Goal: Information Seeking & Learning: Learn about a topic

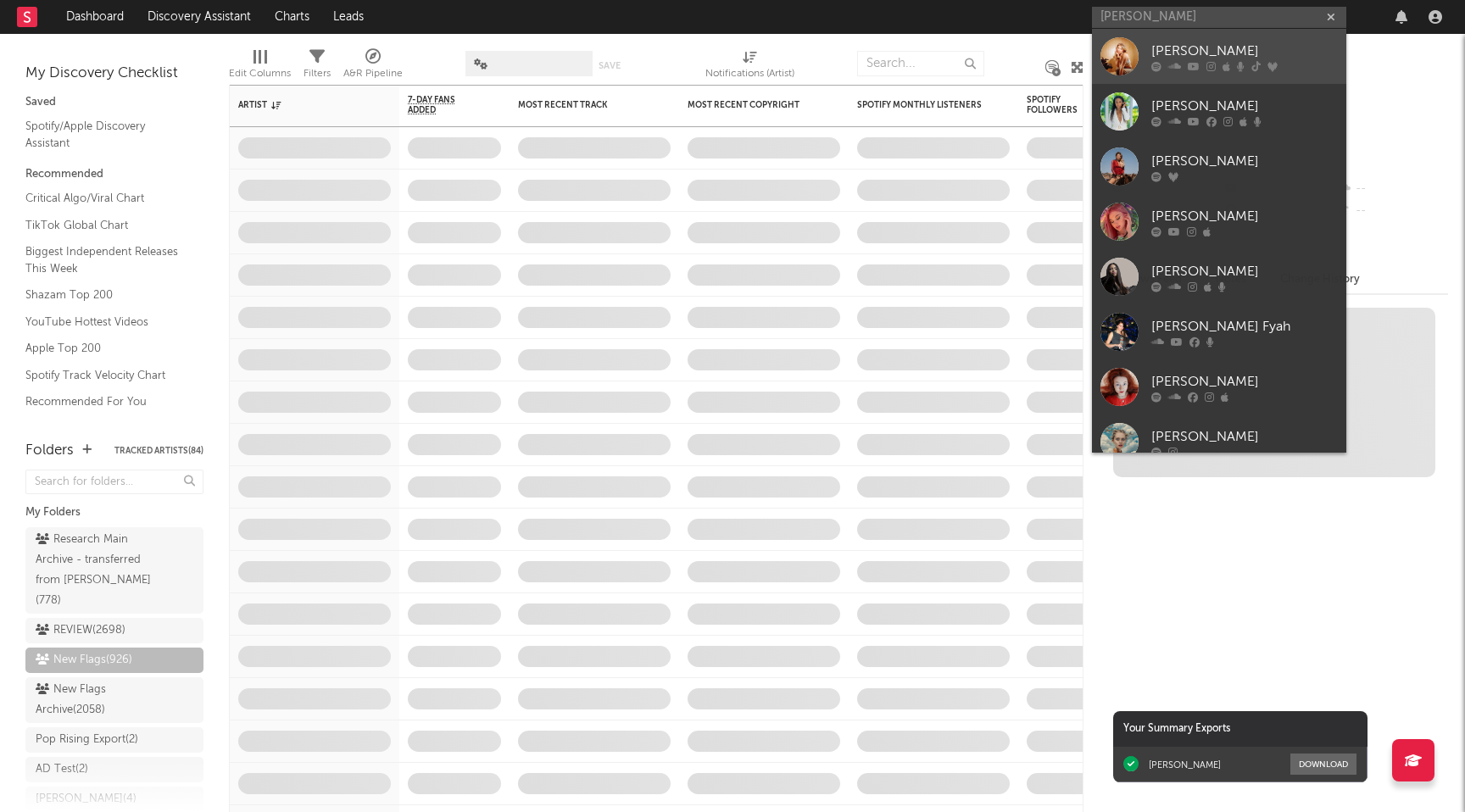
type input "[PERSON_NAME]"
click at [1162, 54] on div "[PERSON_NAME]" at bounding box center [1244, 50] width 186 height 20
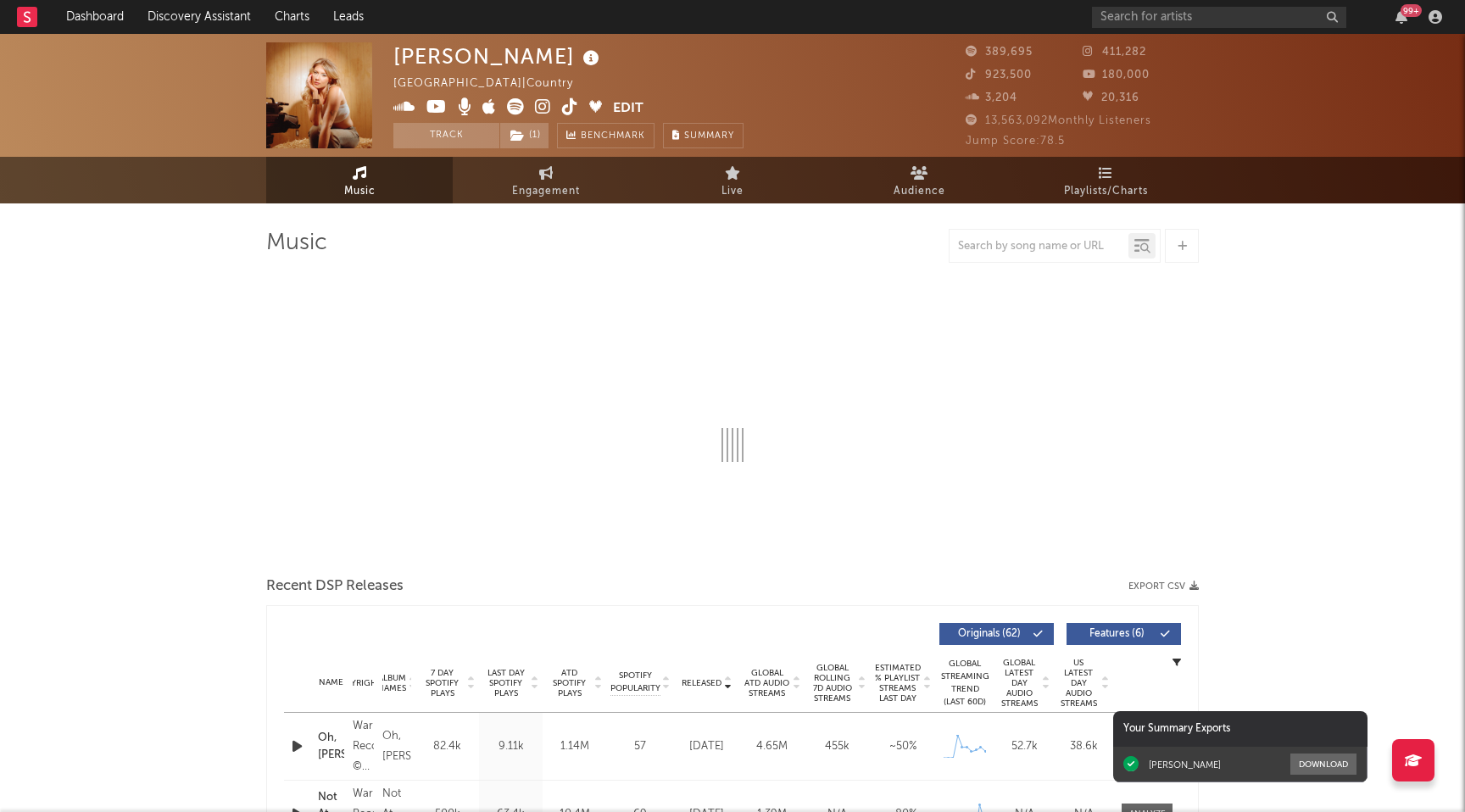
select select "6m"
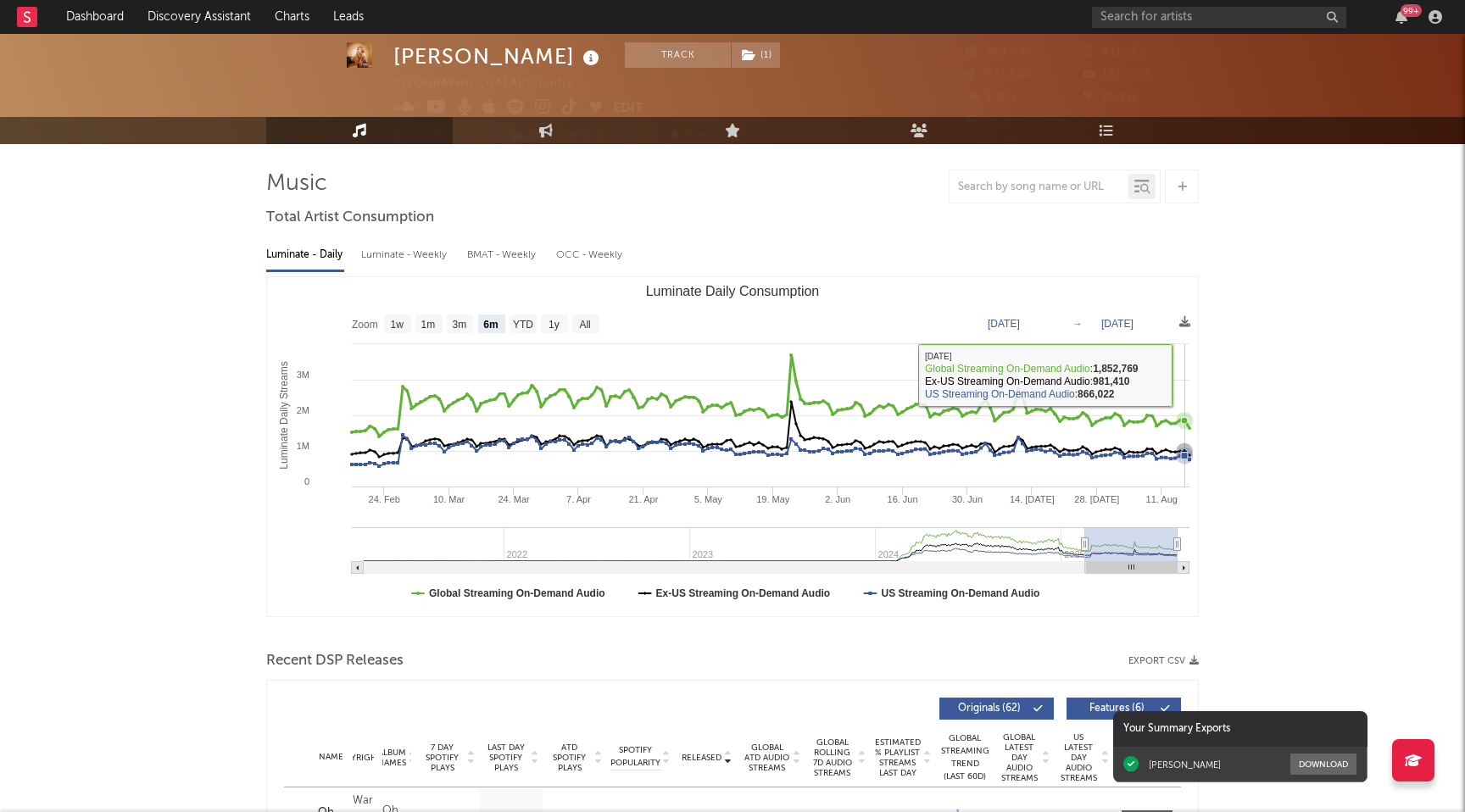
scroll to position [66, 0]
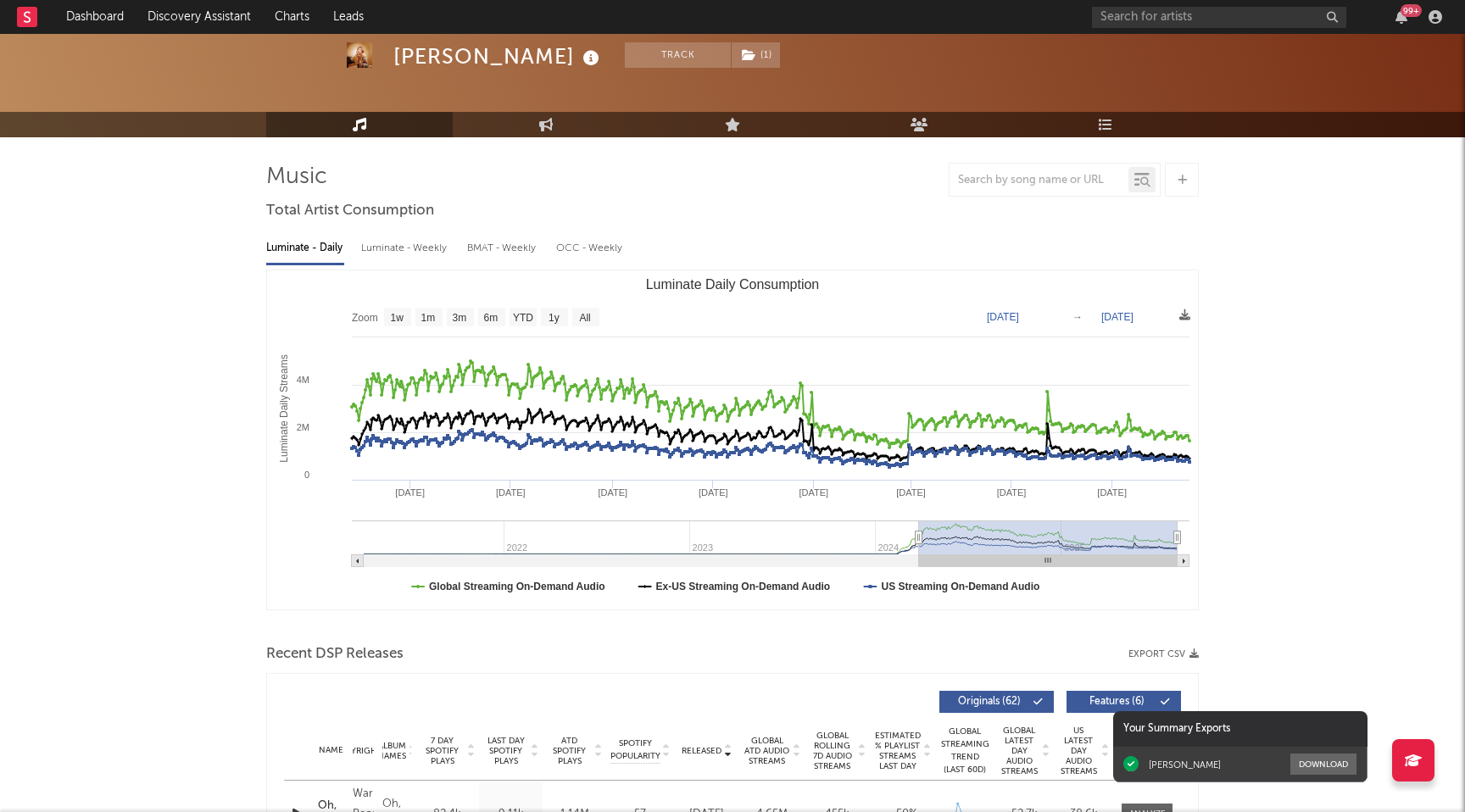
drag, startPoint x: 1083, startPoint y: 538, endPoint x: 883, endPoint y: 535, distance: 200.0
click at [916, 535] on icon "Luminate Daily Consumption" at bounding box center [919, 537] width 7 height 12
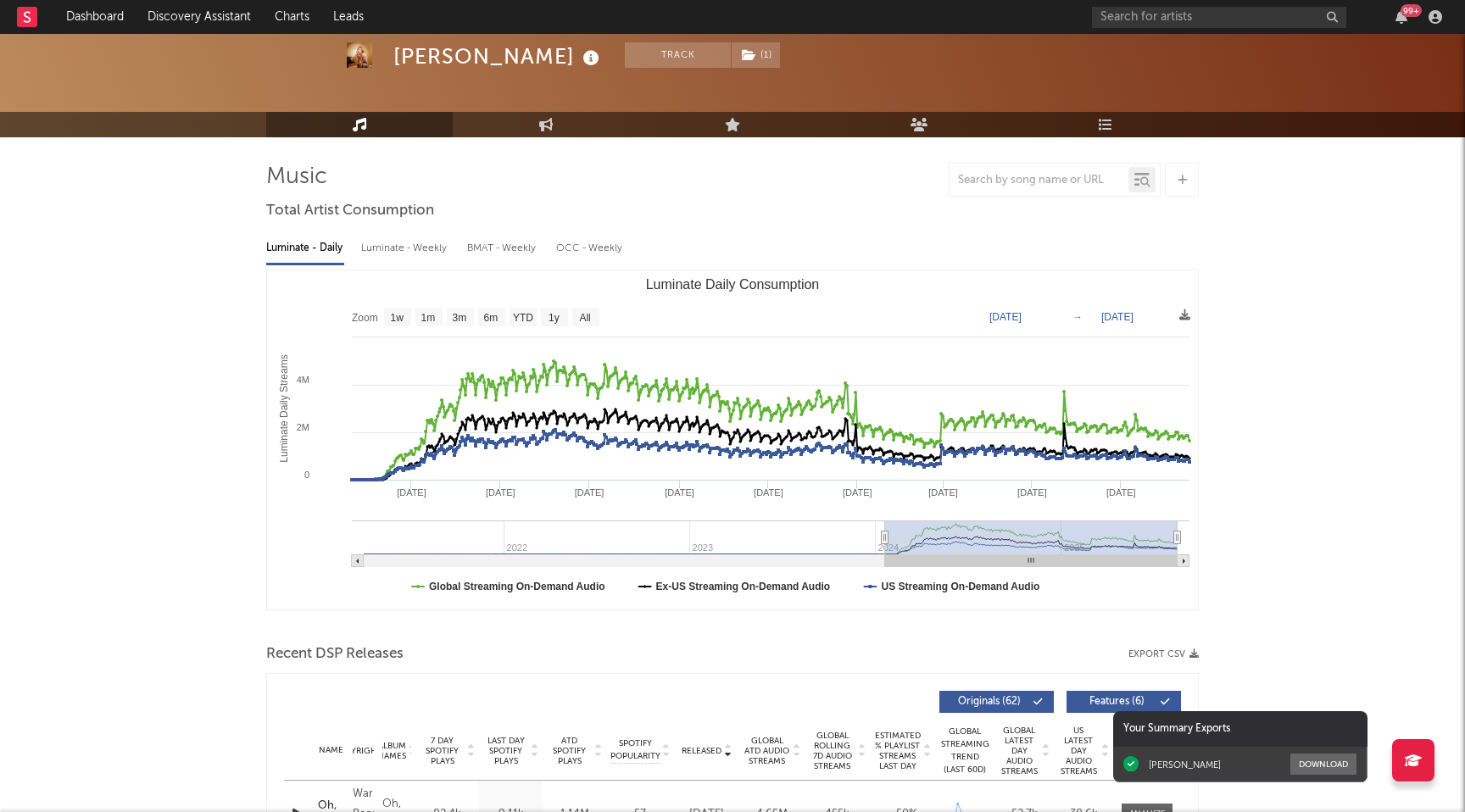
type input "[DATE]"
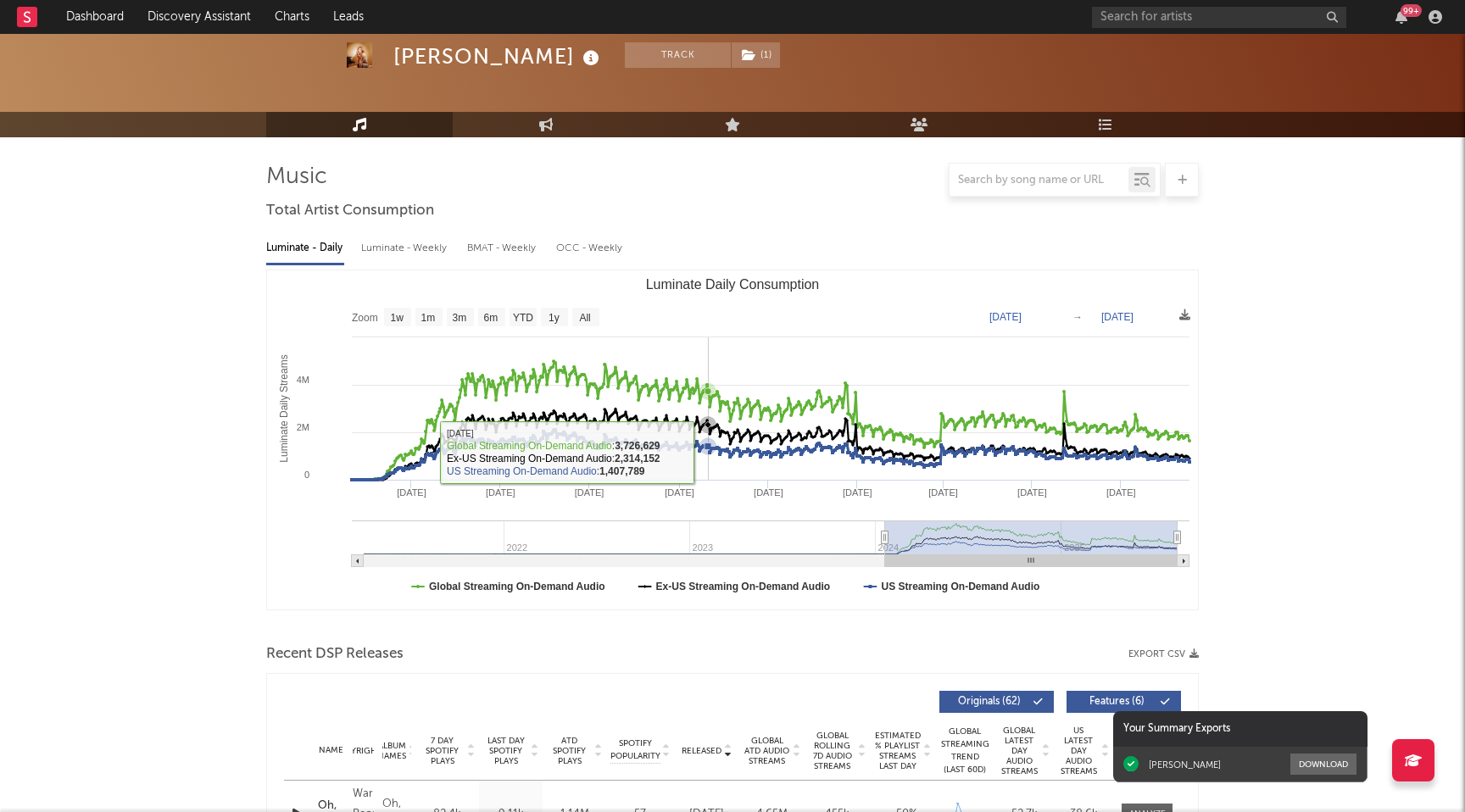
scroll to position [627, 0]
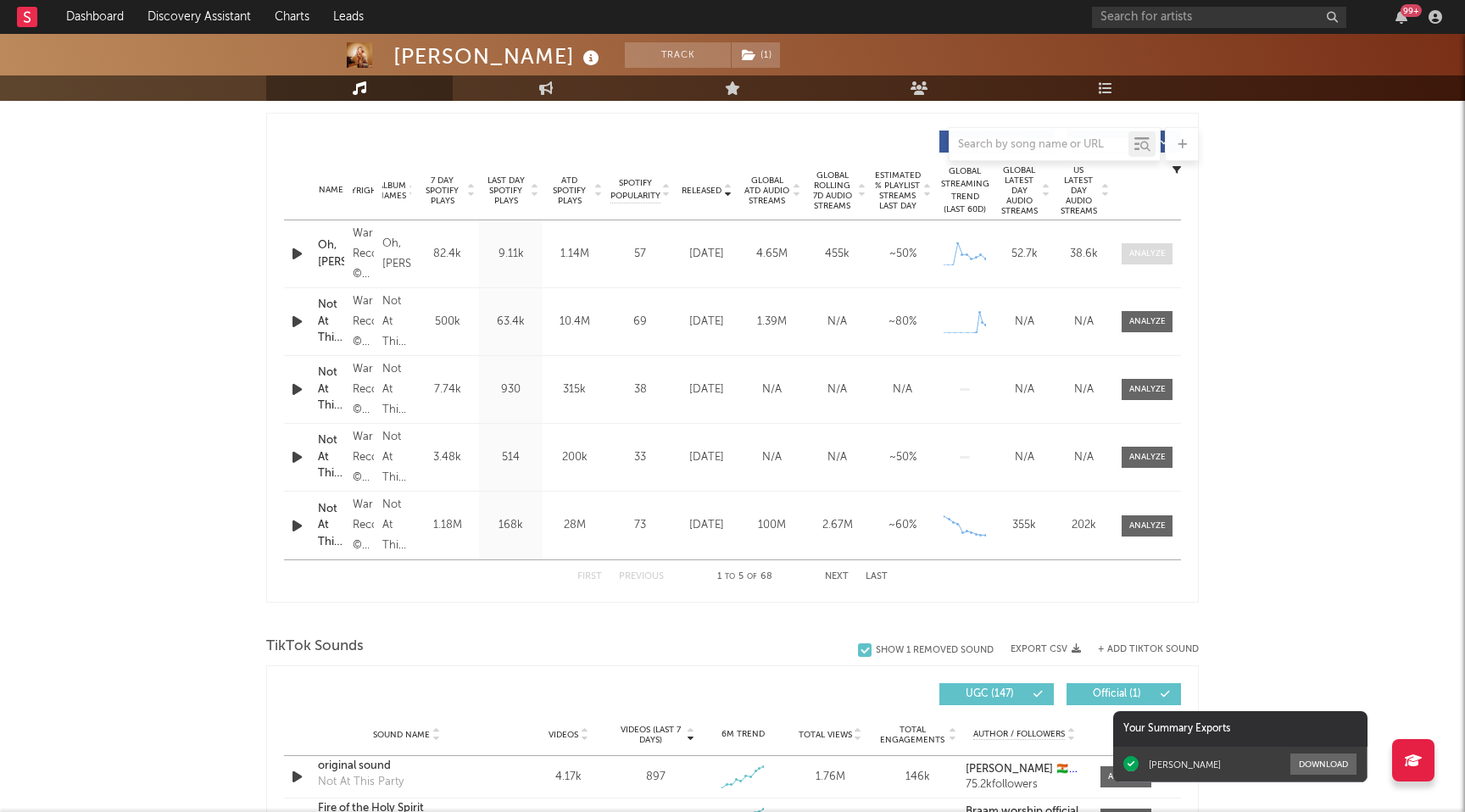
click at [1159, 254] on div at bounding box center [1147, 253] width 36 height 12
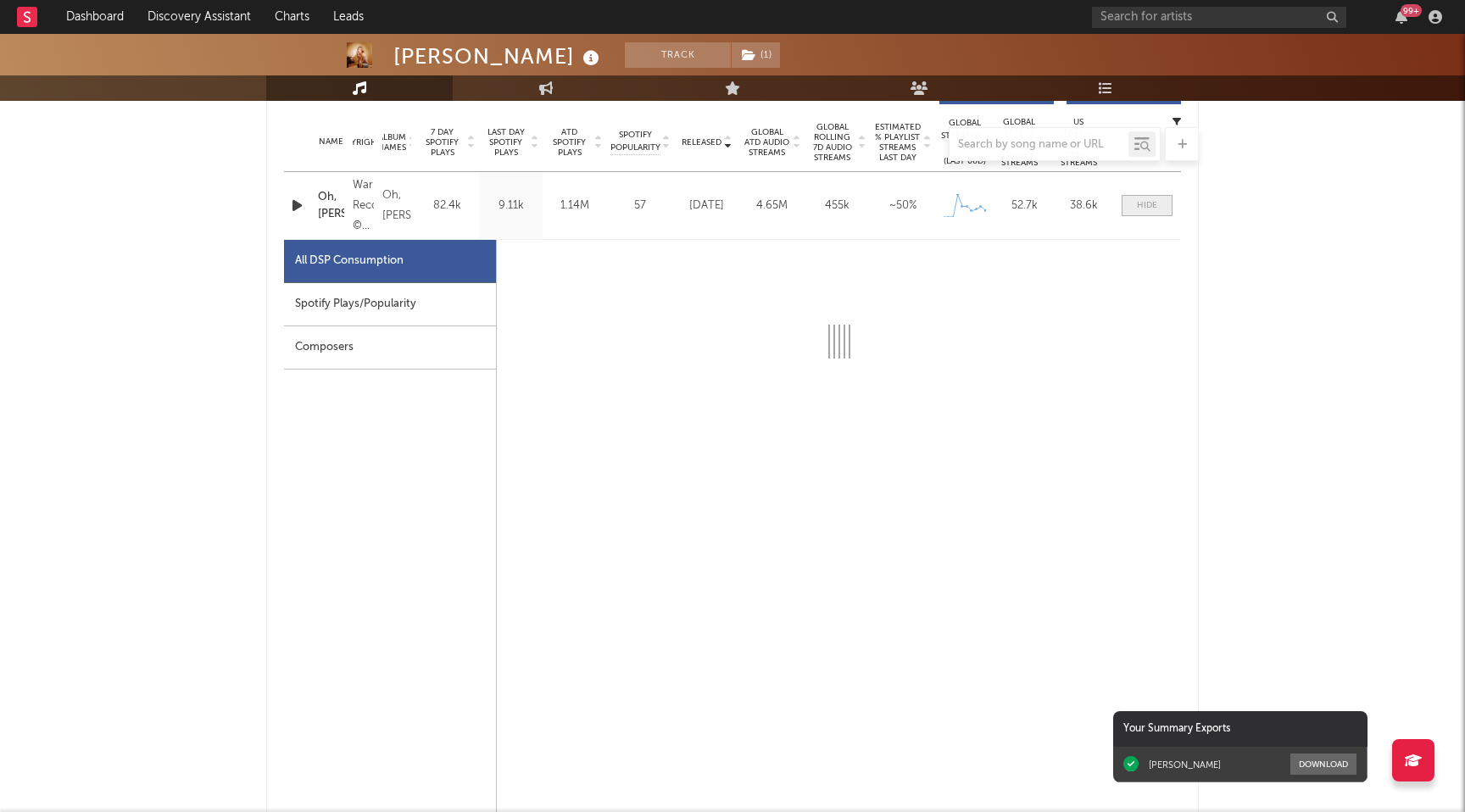
scroll to position [685, 0]
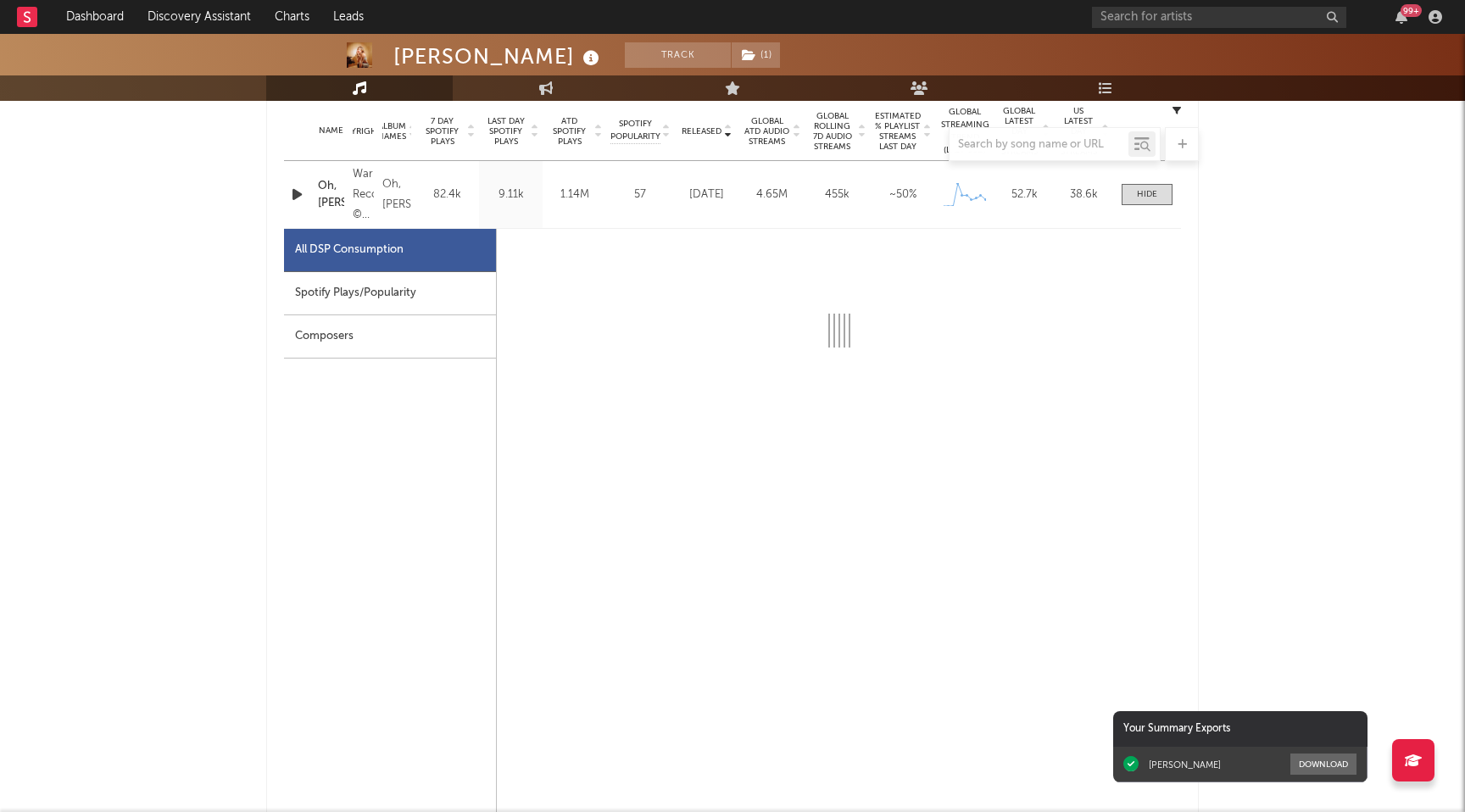
select select "1w"
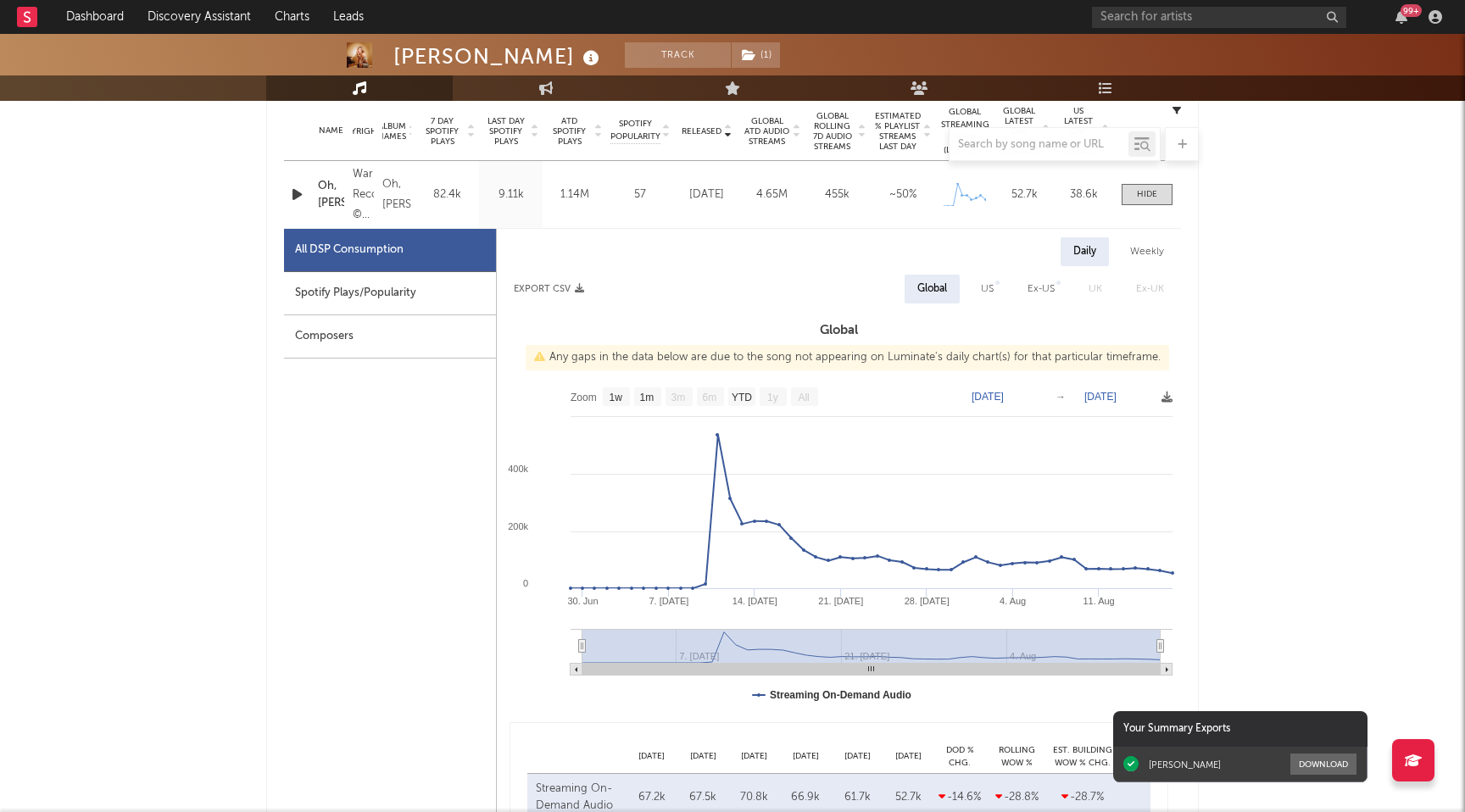
click at [419, 289] on div "Spotify Plays/Popularity" at bounding box center [390, 293] width 212 height 43
select select "1w"
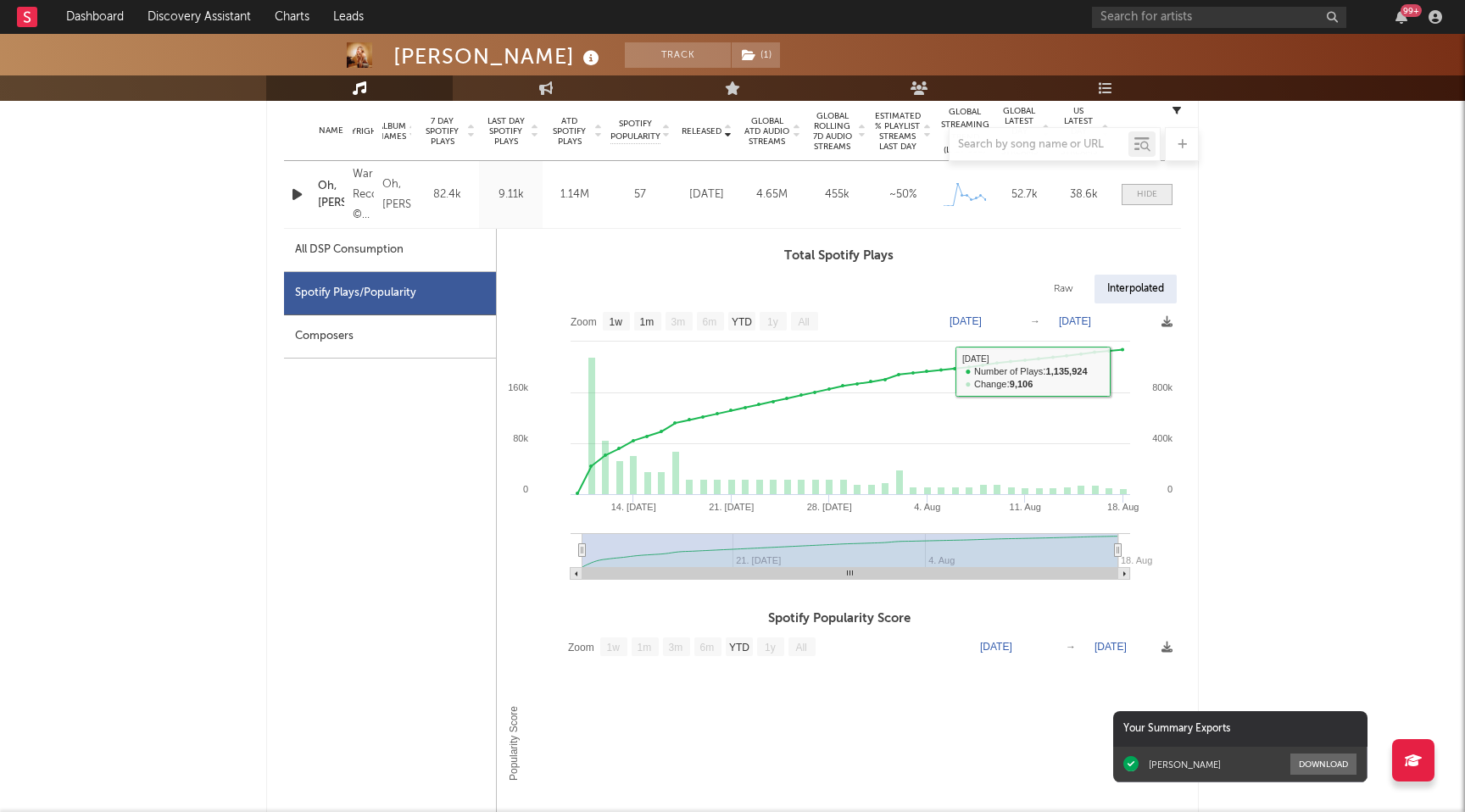
click at [1156, 192] on div at bounding box center [1146, 194] width 20 height 12
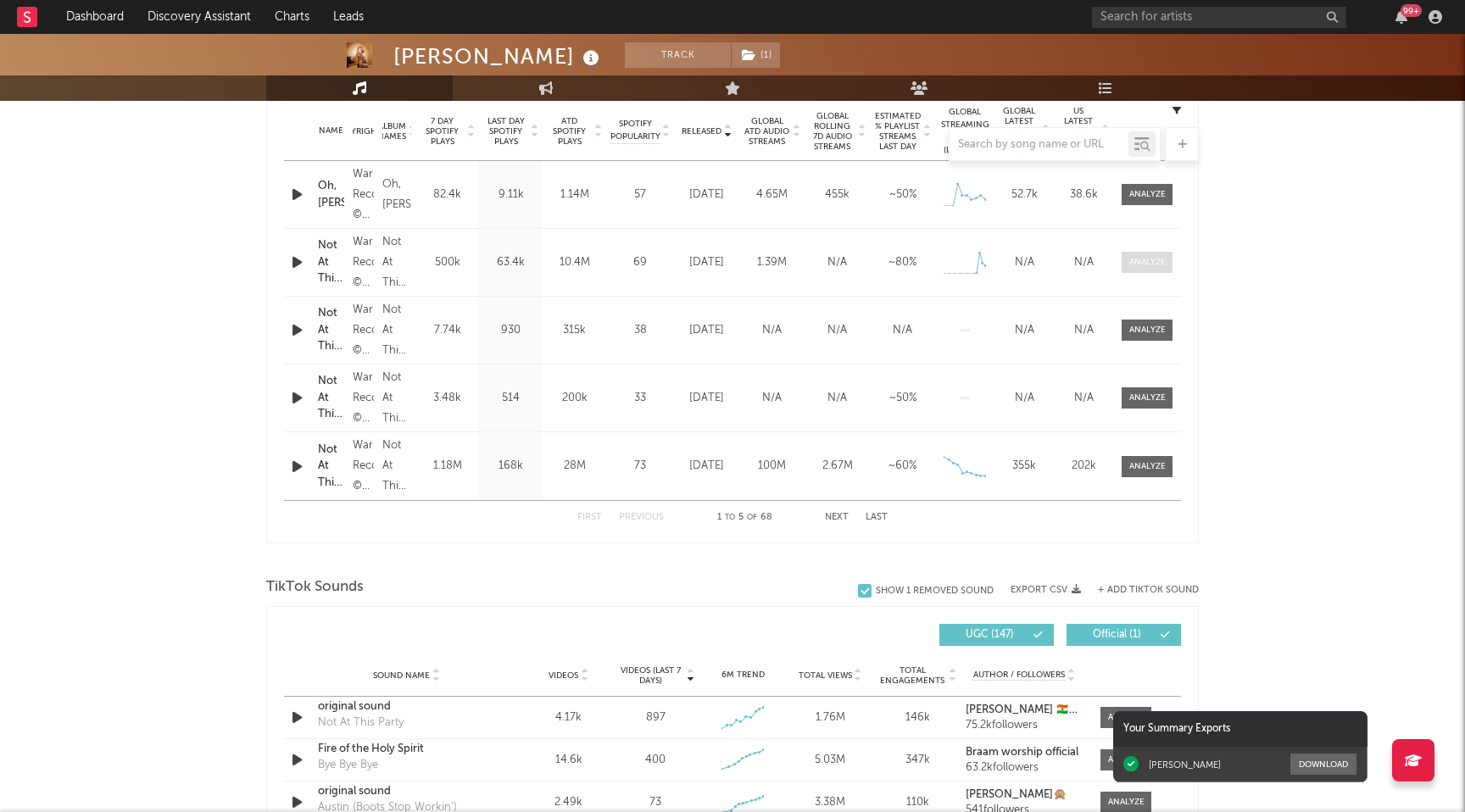
click at [1164, 261] on div at bounding box center [1147, 262] width 36 height 12
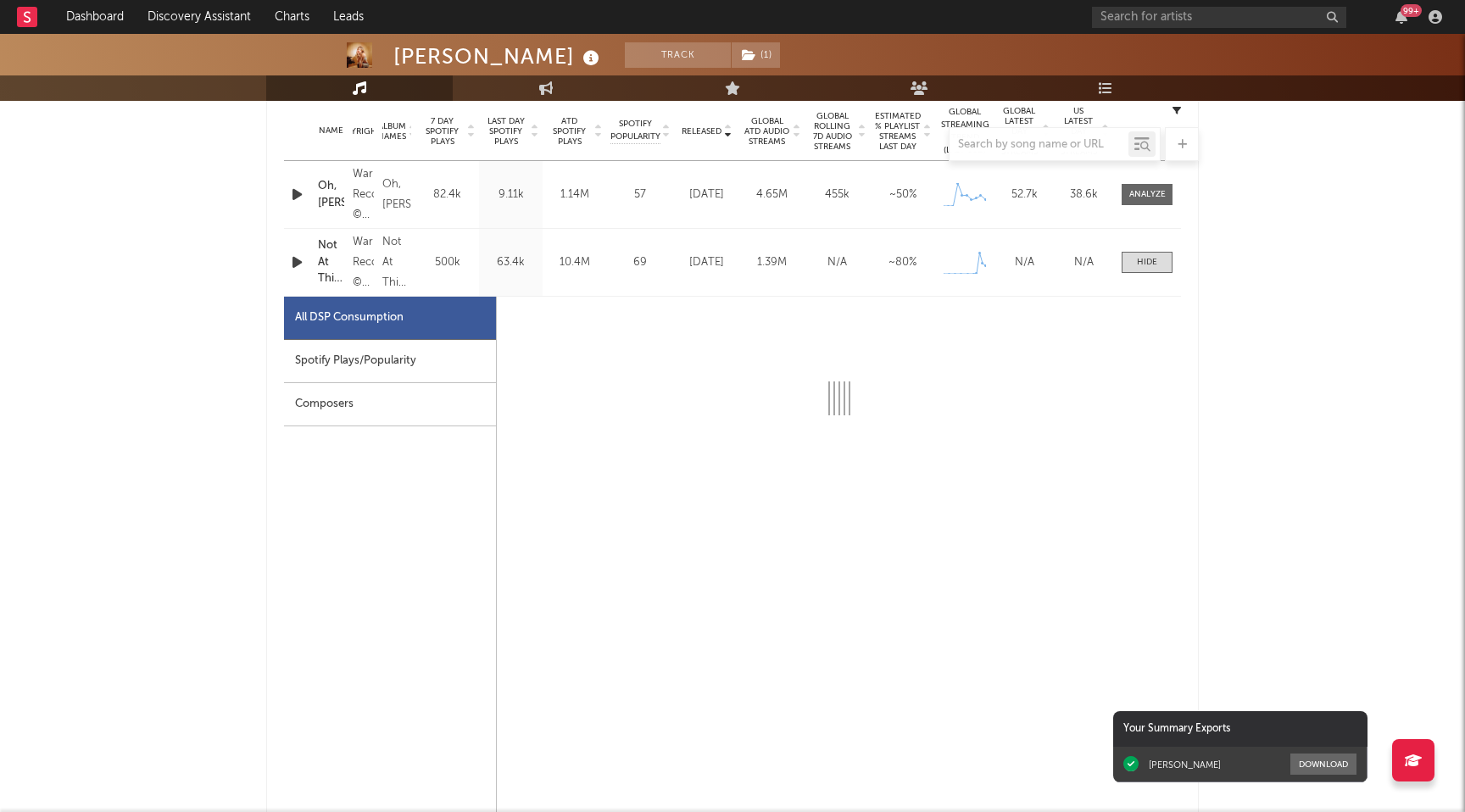
select select "1w"
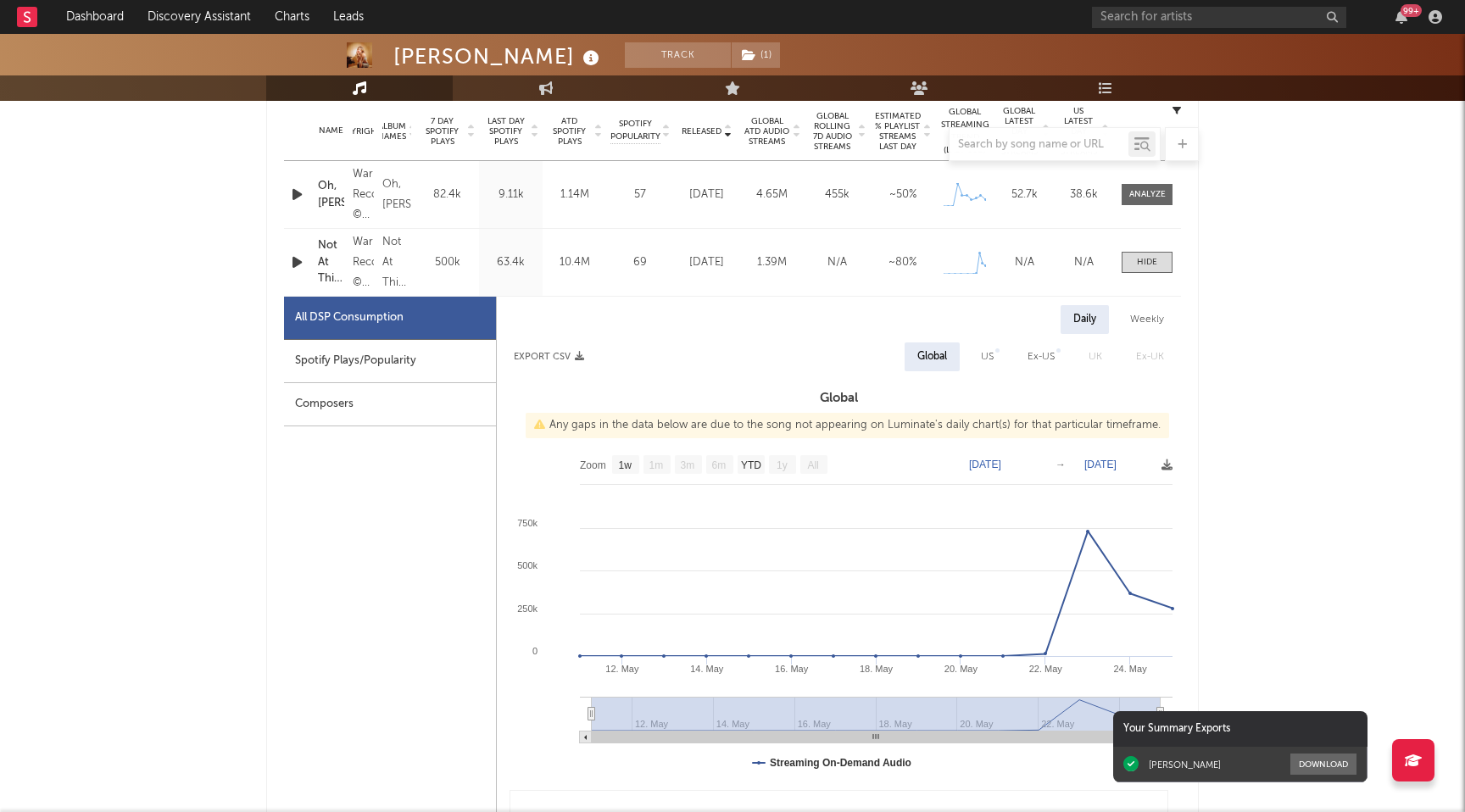
click at [438, 366] on div "Spotify Plays/Popularity" at bounding box center [390, 361] width 212 height 43
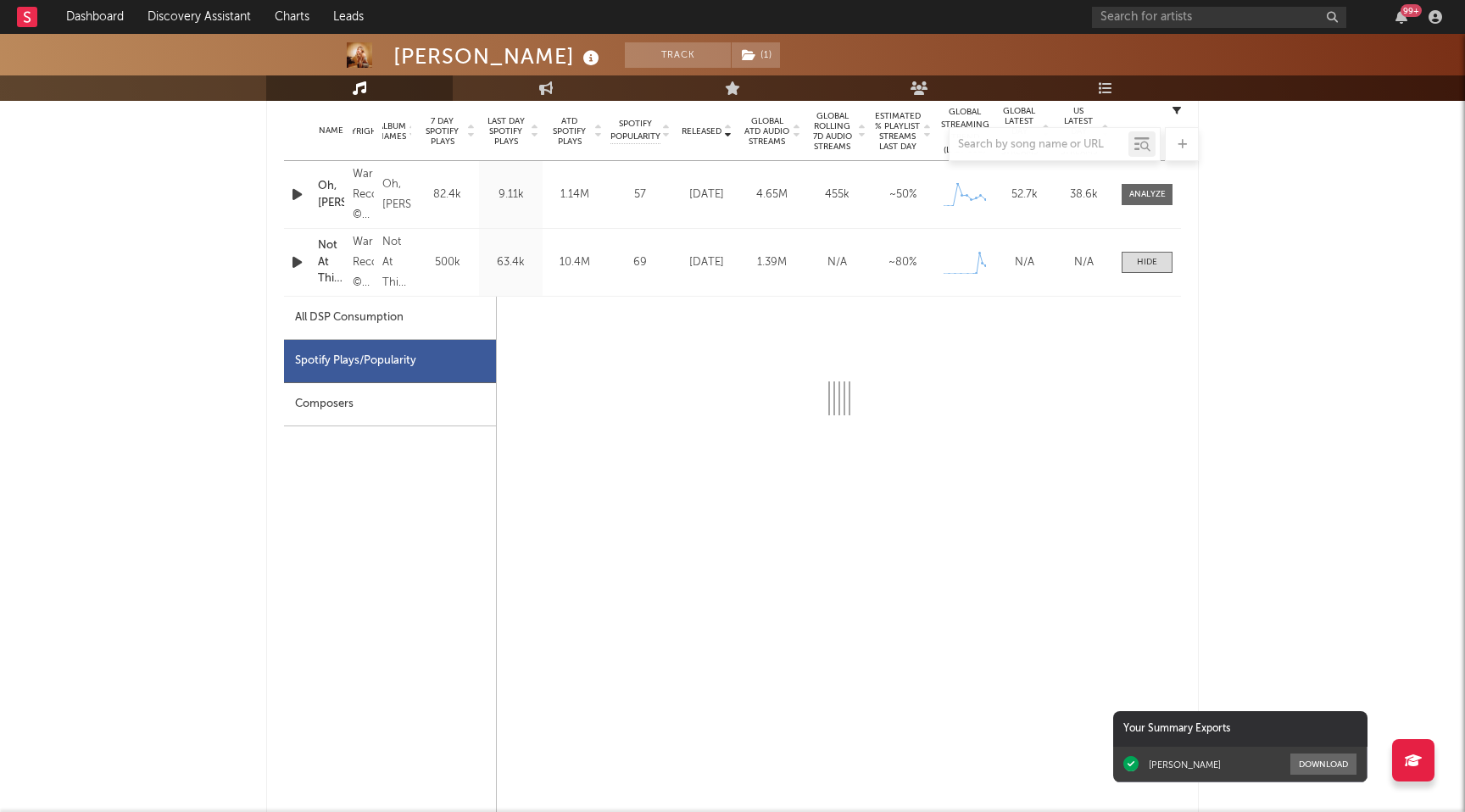
select select "1w"
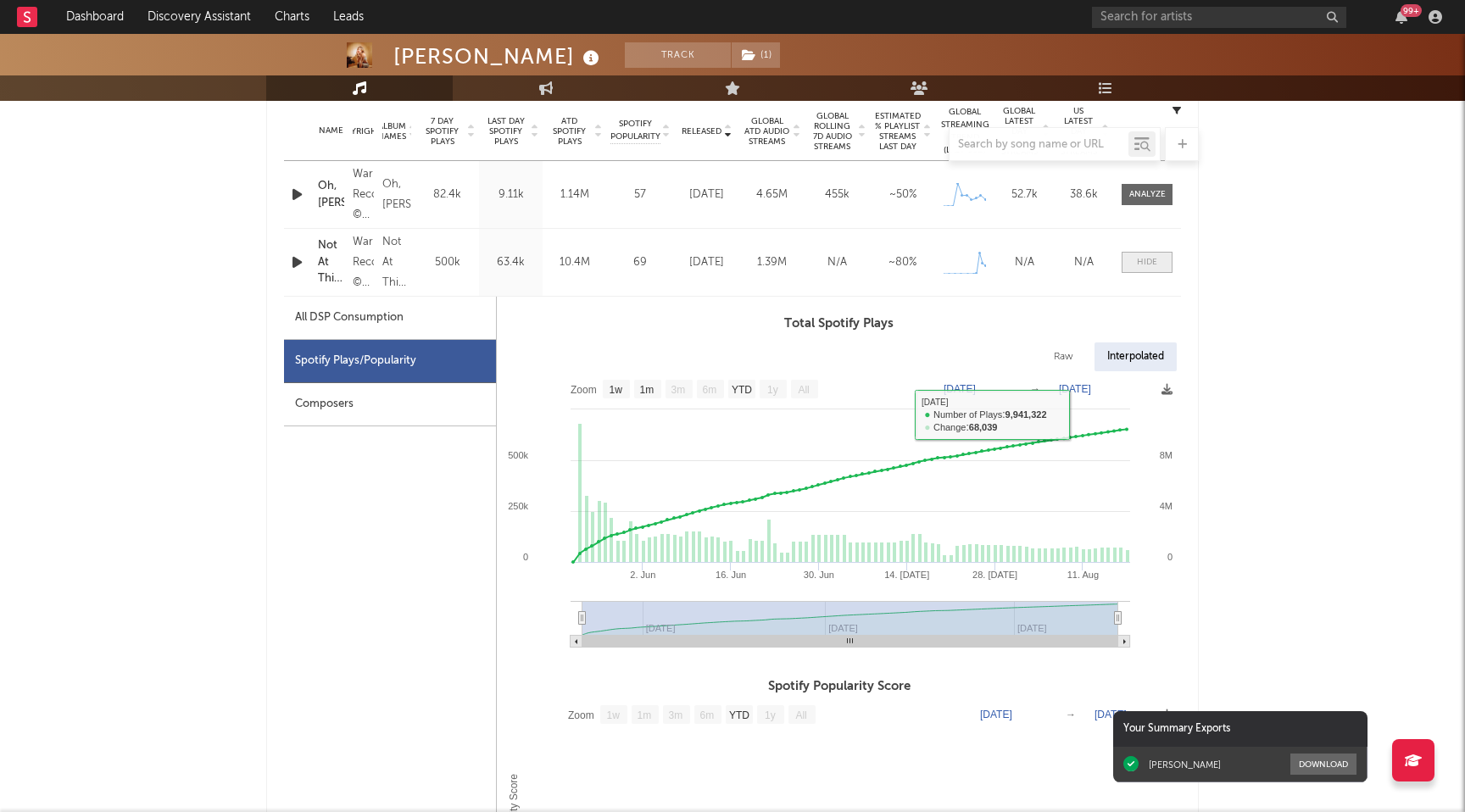
click at [1147, 258] on div at bounding box center [1146, 262] width 20 height 12
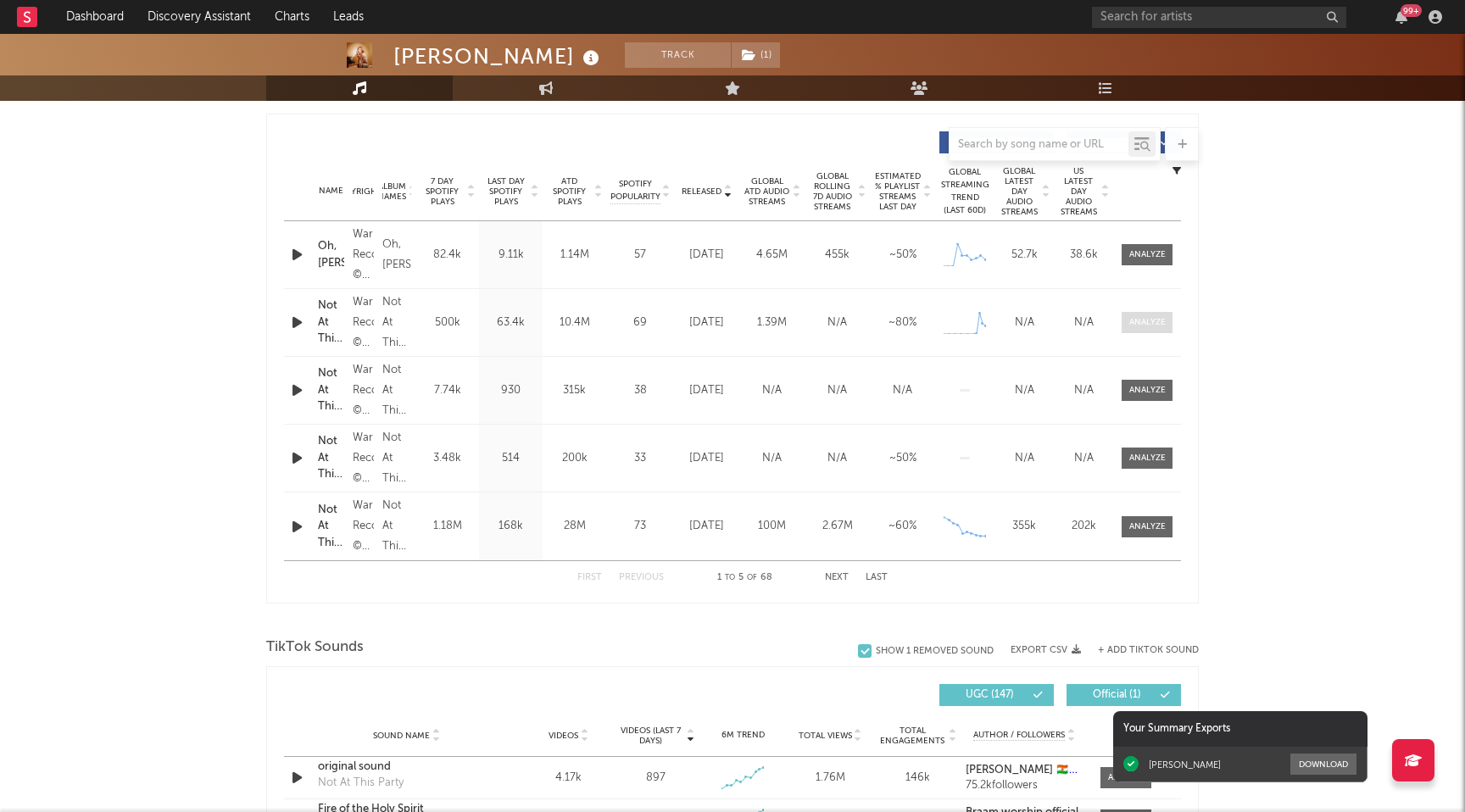
scroll to position [622, 0]
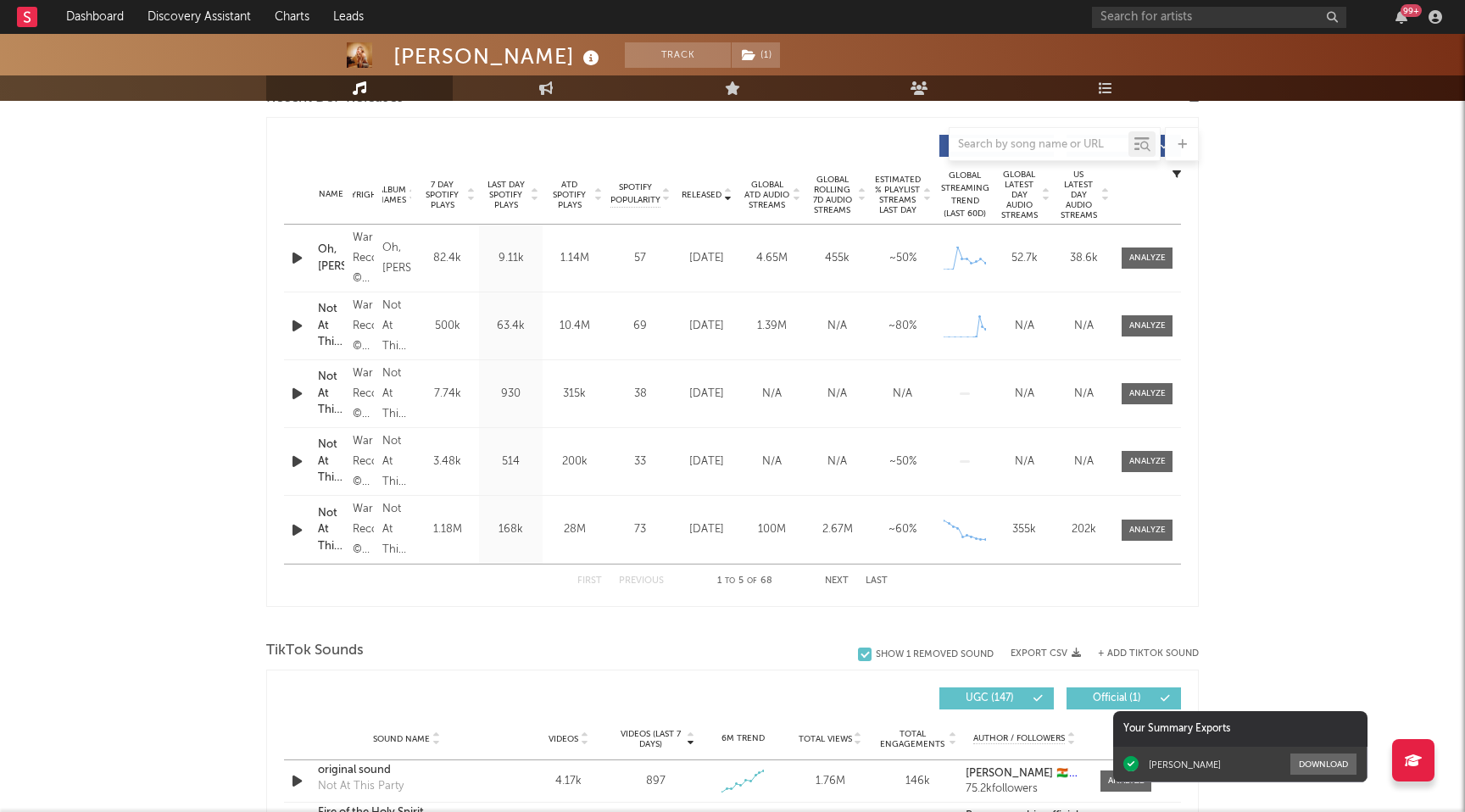
click at [518, 193] on span "Last Day Spotify Plays" at bounding box center [505, 195] width 45 height 31
click at [1147, 330] on div at bounding box center [1147, 325] width 36 height 12
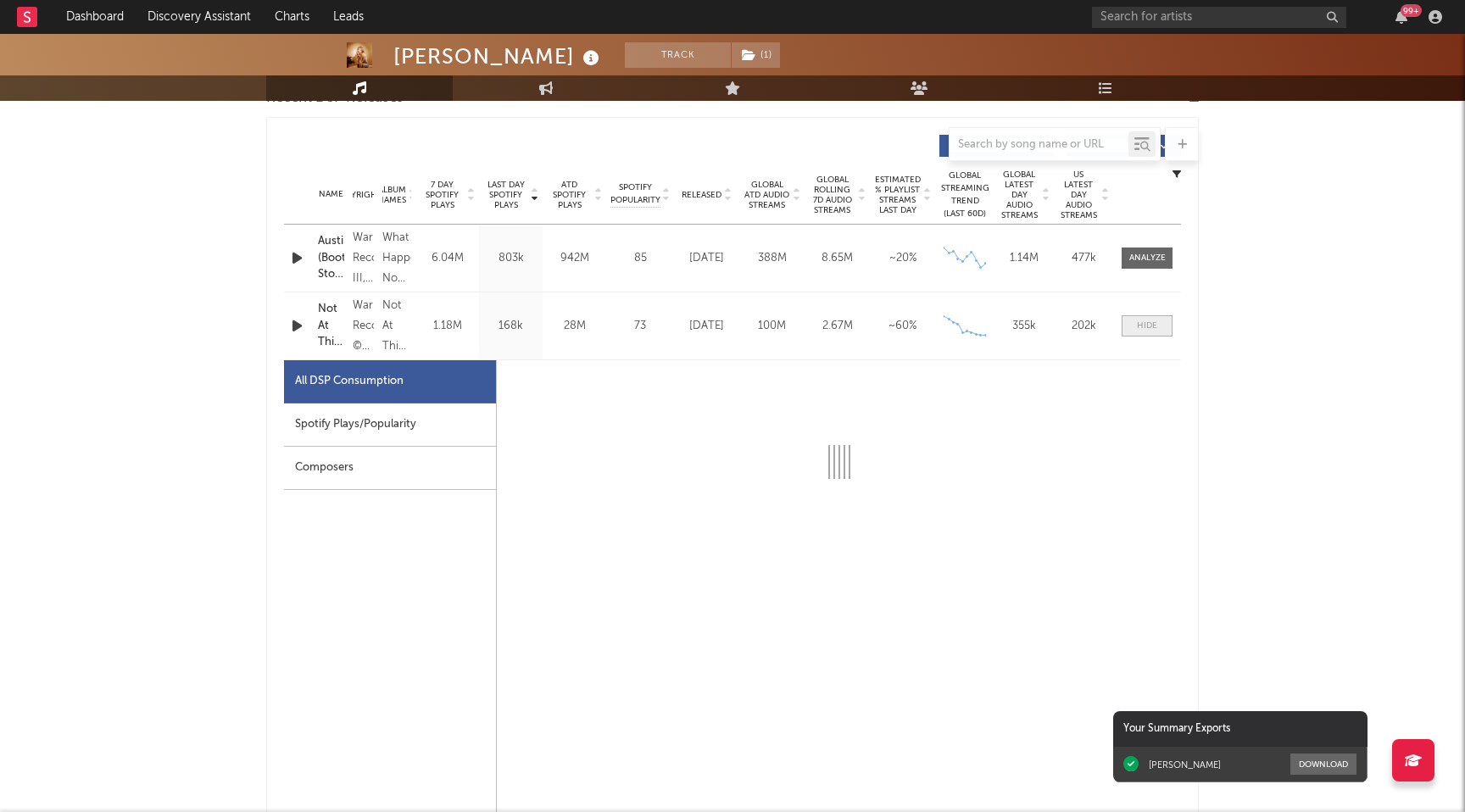
scroll to position [641, 0]
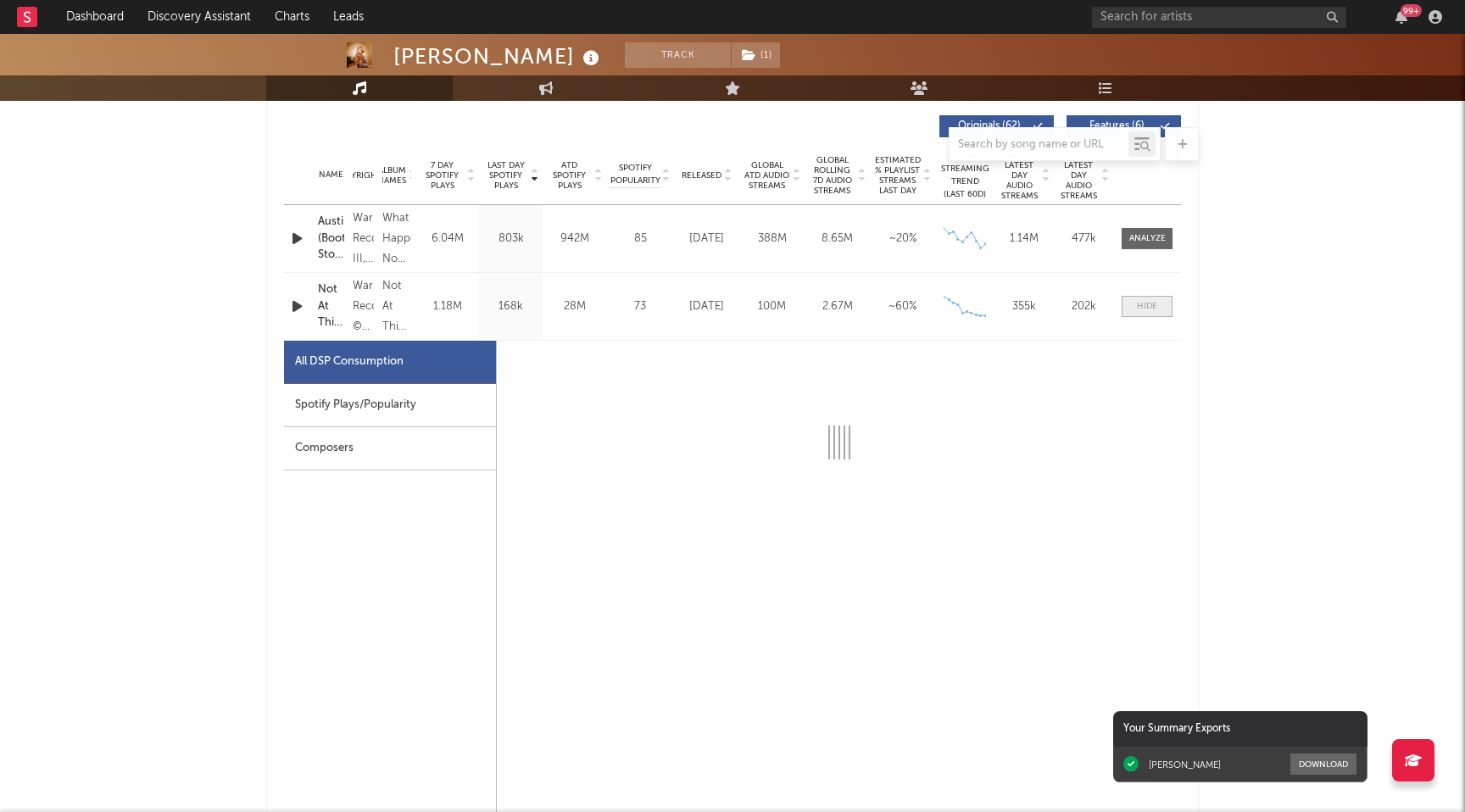
select select "6m"
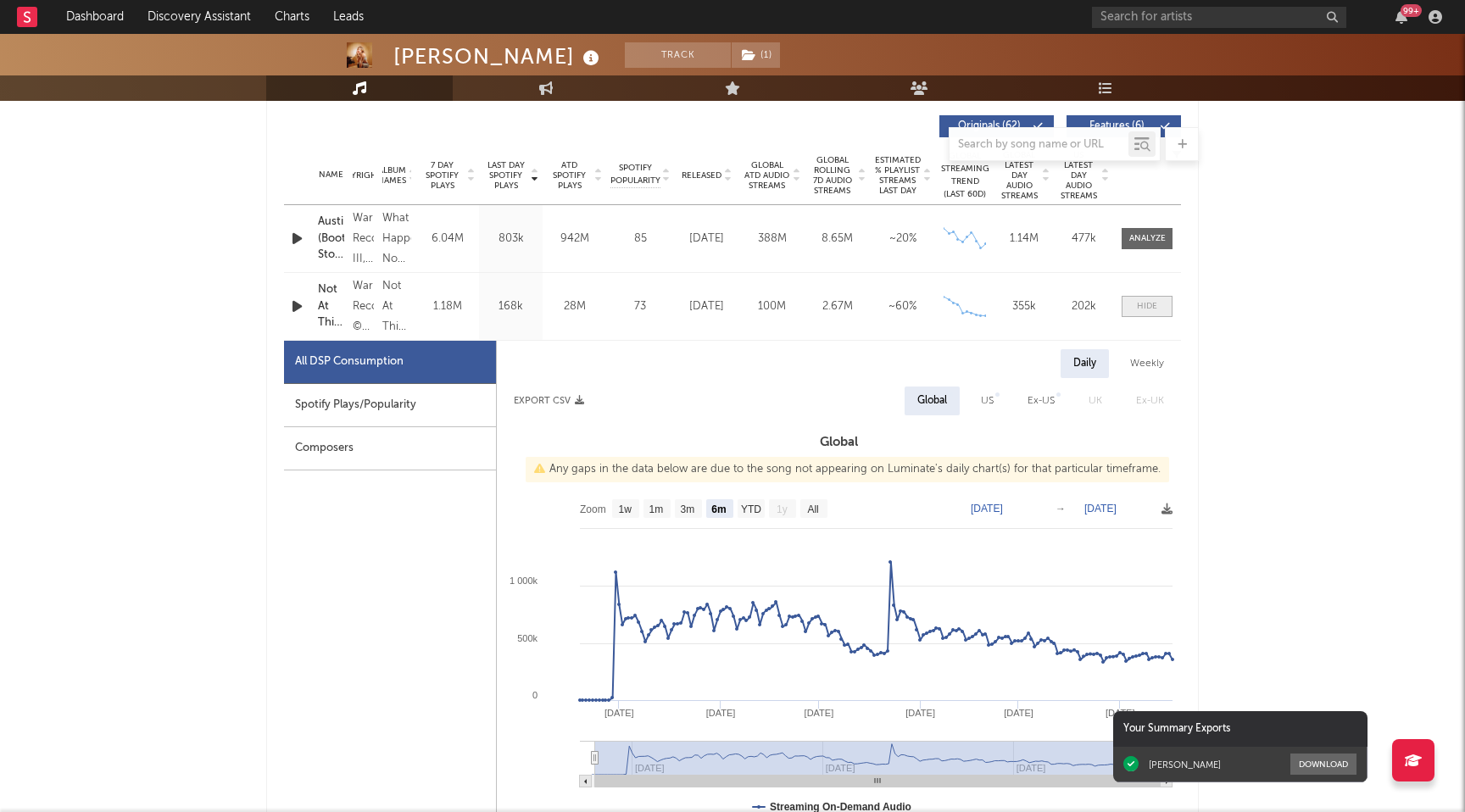
click at [1148, 308] on div at bounding box center [1146, 306] width 20 height 12
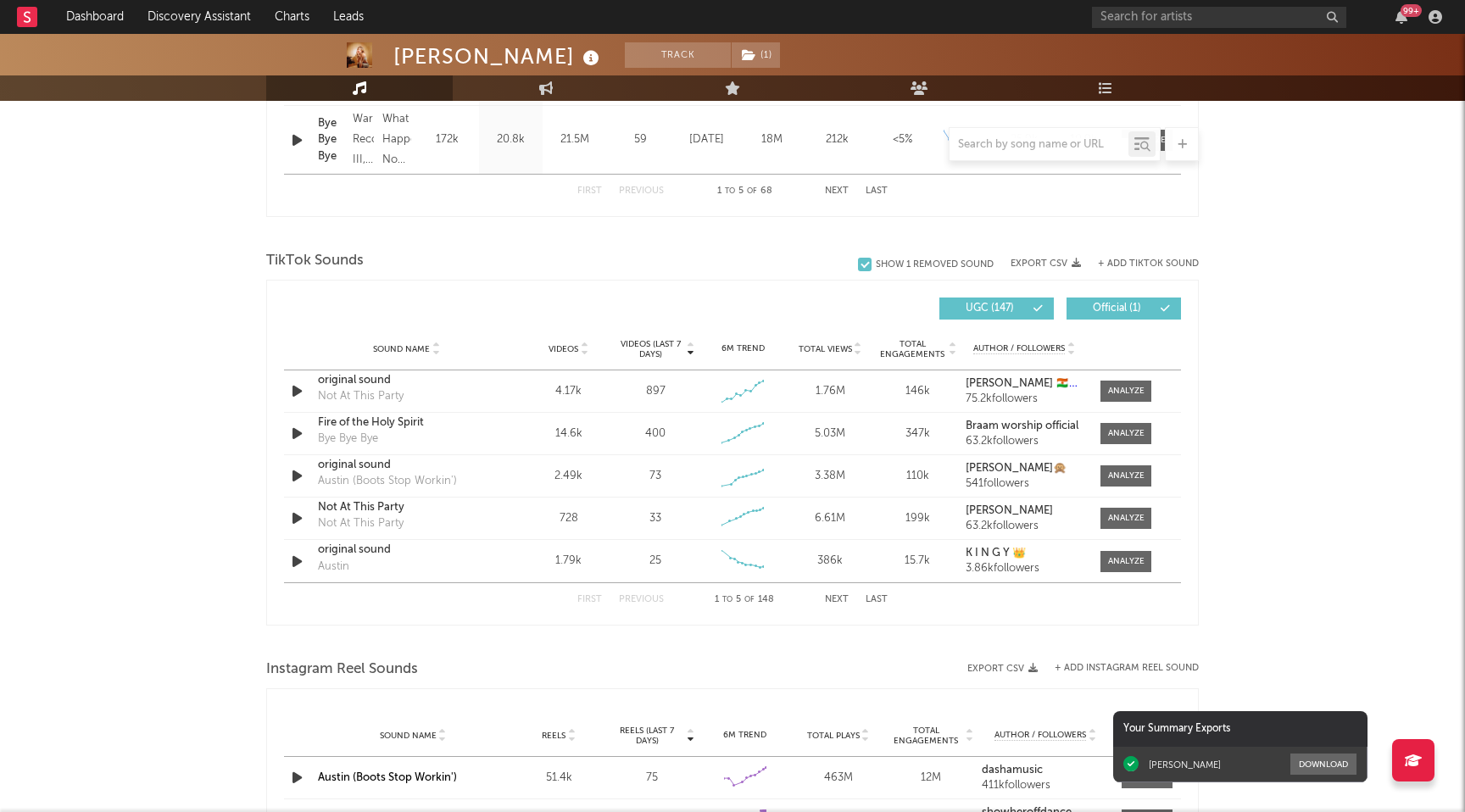
scroll to position [0, 0]
